Goal: Task Accomplishment & Management: Manage account settings

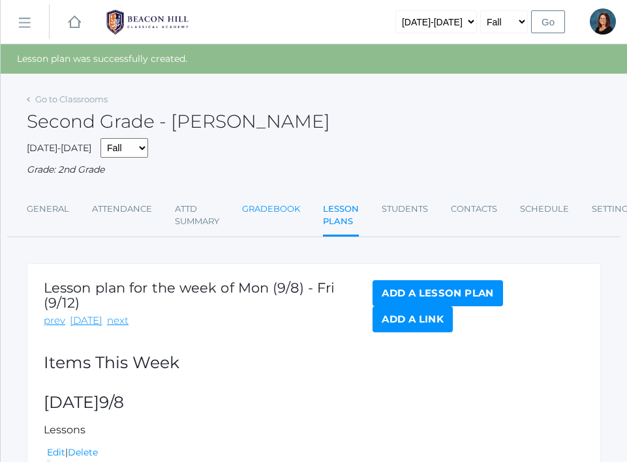
click at [277, 206] on link "Gradebook" at bounding box center [271, 209] width 58 height 26
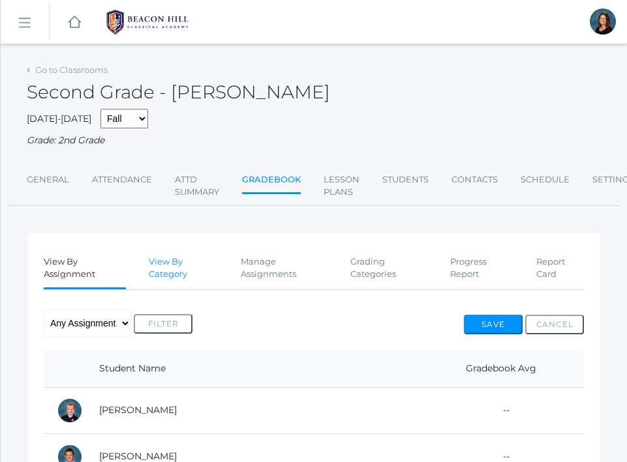
click at [168, 271] on link "View By Category" at bounding box center [184, 268] width 70 height 38
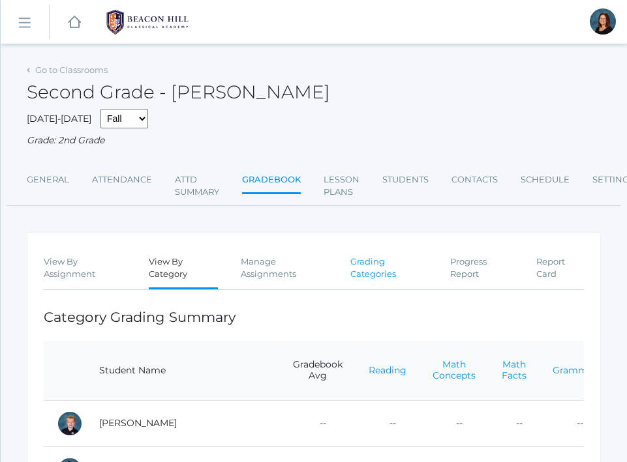
click at [363, 278] on link "Grading Categories" at bounding box center [388, 268] width 77 height 38
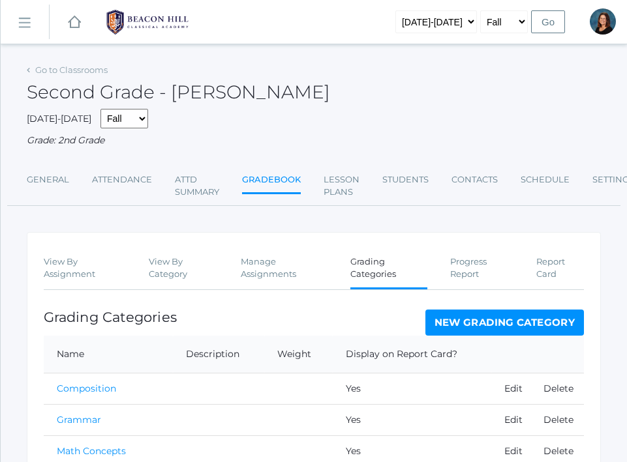
scroll to position [161, 0]
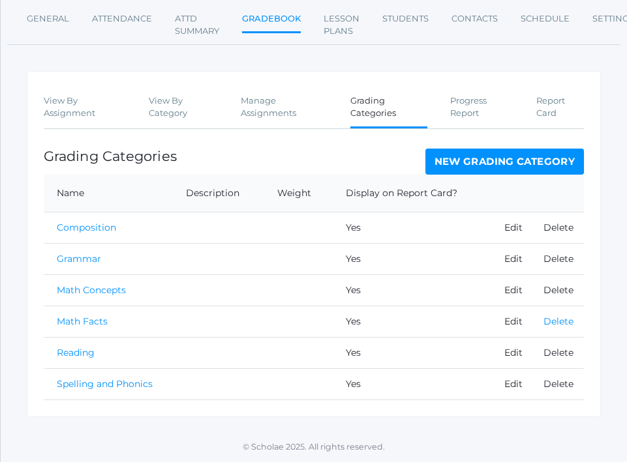
click at [557, 325] on link "Delete" at bounding box center [558, 322] width 30 height 12
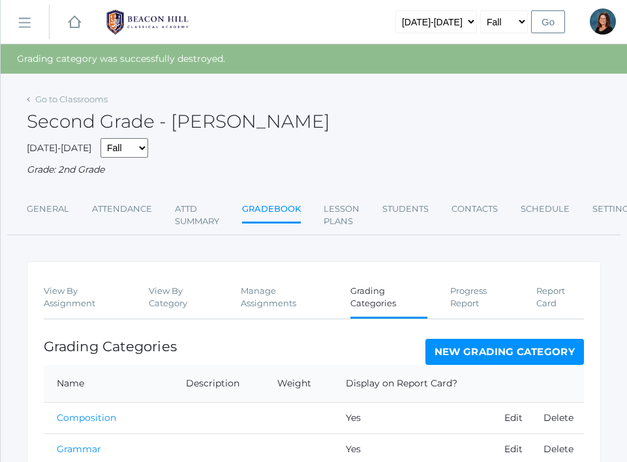
scroll to position [159, 0]
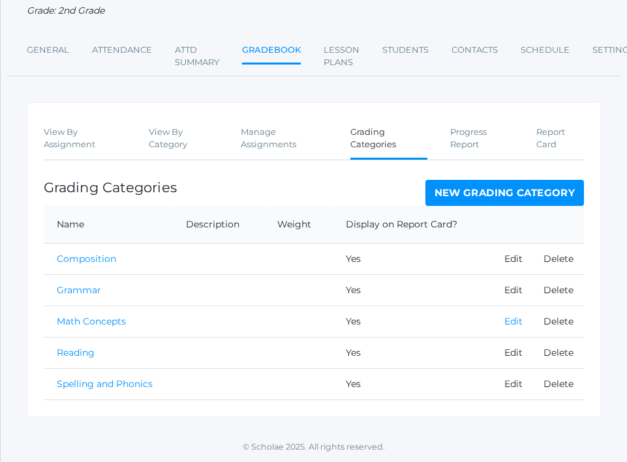
click at [507, 324] on link "Edit" at bounding box center [513, 322] width 18 height 12
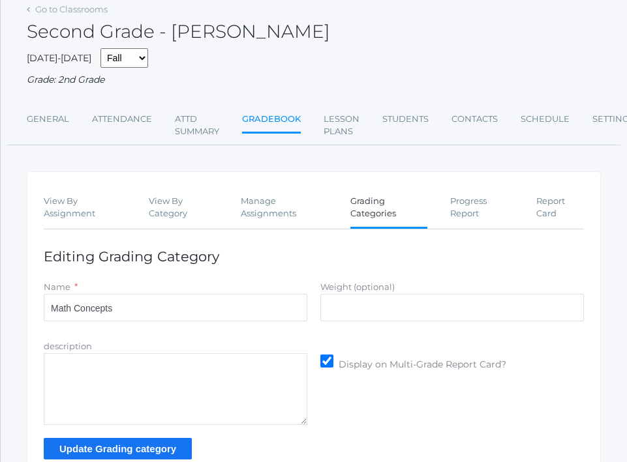
scroll to position [103, 0]
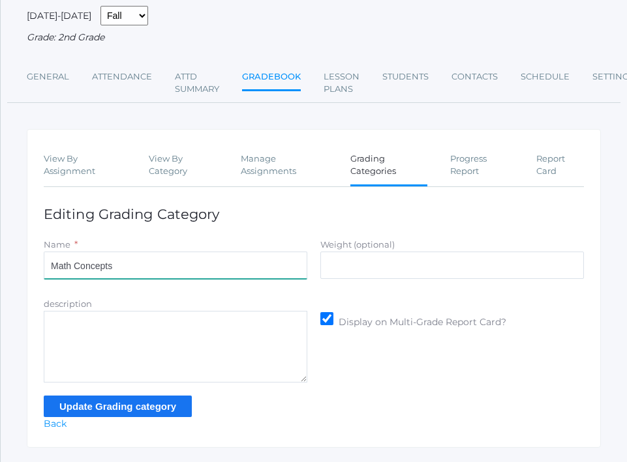
drag, startPoint x: 128, startPoint y: 265, endPoint x: 76, endPoint y: 269, distance: 53.0
click at [76, 269] on input "Math Concepts" at bounding box center [176, 265] width 264 height 27
type input "Math"
click at [68, 402] on input "Update Grading category" at bounding box center [118, 407] width 148 height 22
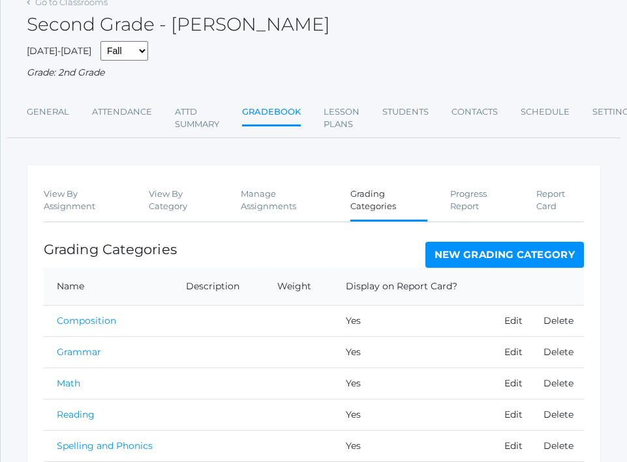
scroll to position [159, 0]
